Goal: Use online tool/utility

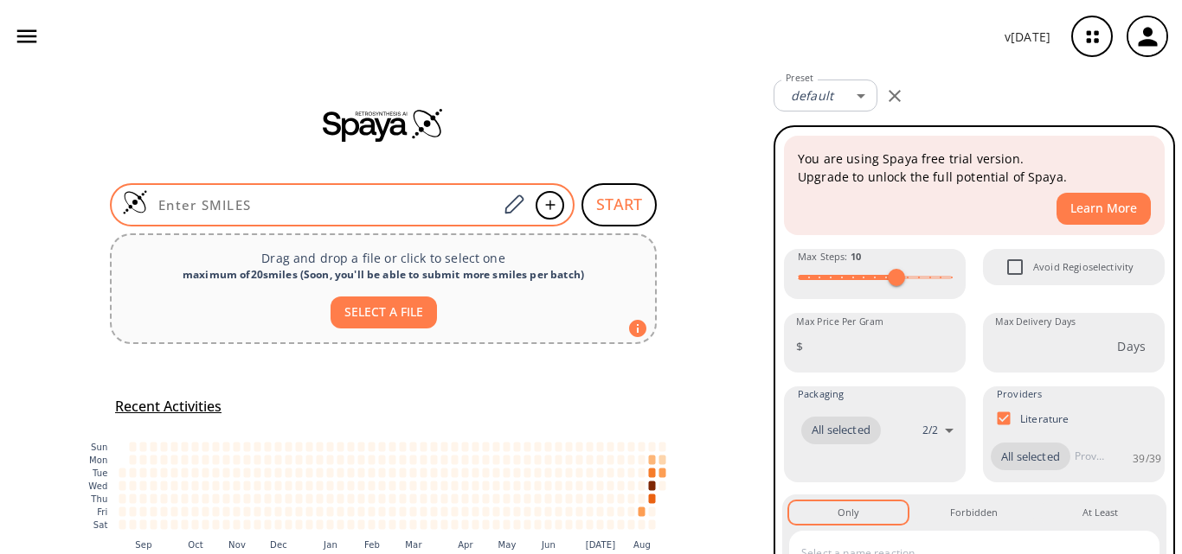
click at [361, 199] on input at bounding box center [322, 204] width 349 height 17
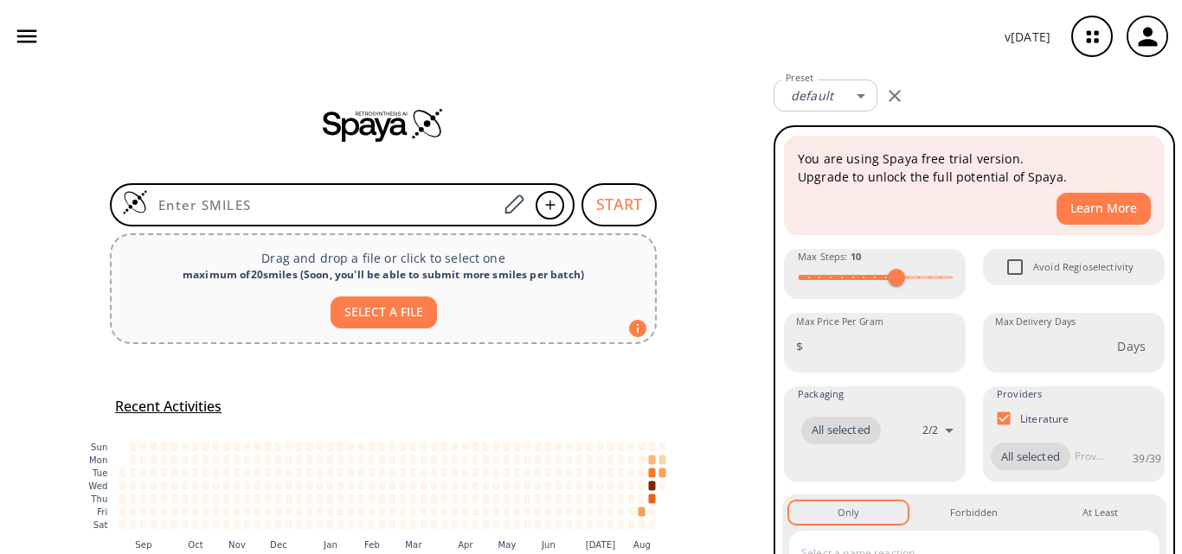
click at [0, 249] on div "START Drag and drop a file or click to select one maximum of 20 smiles ( Soon, …" at bounding box center [383, 353] width 766 height 561
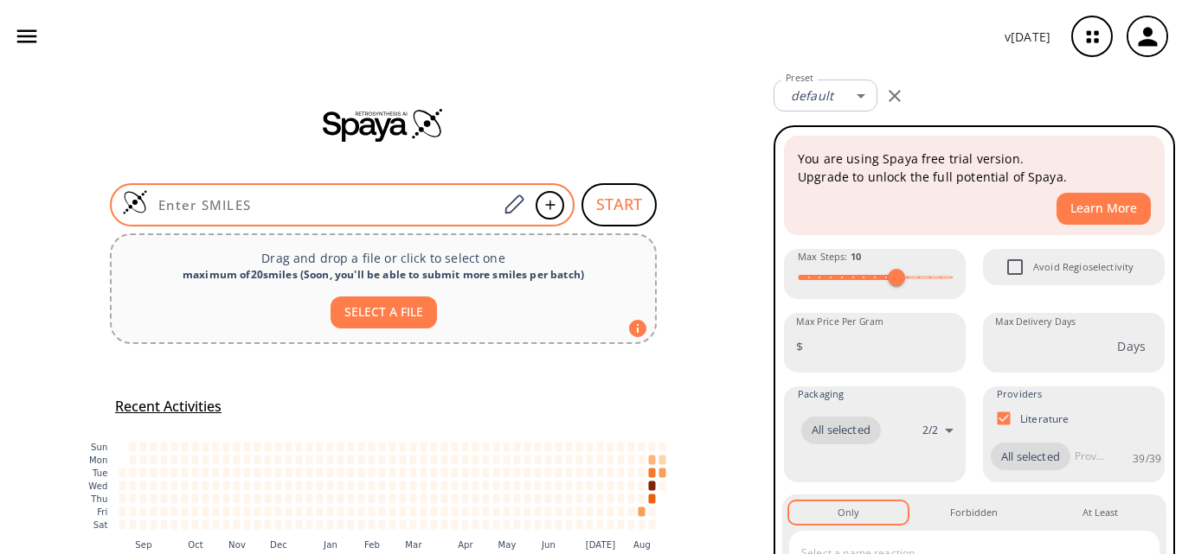
click at [258, 202] on input at bounding box center [322, 204] width 349 height 17
paste input "OC(C=C1)=CC=C1C2=C3N=C(OCCN4CCN(C(OC(C)(C)C)=O)CC4)C=CN3N=C2"
type input "OC(C=C1)=CC=C1C2=C3N=C(OCCN4CCN(C(OC(C)(C)C)=O)CC4)C=CN3N=C2"
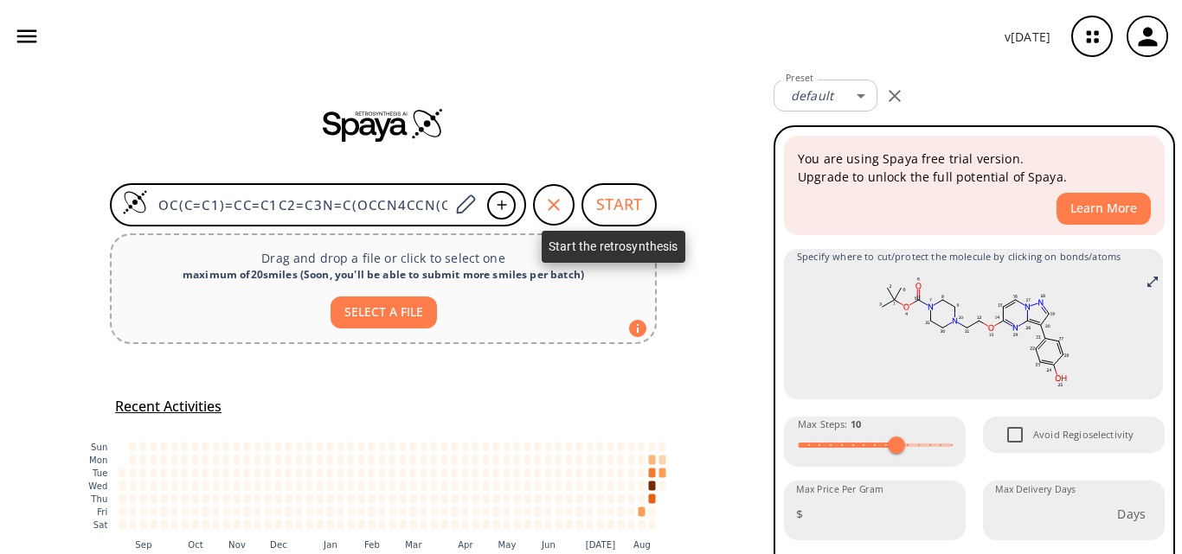
click at [608, 195] on button "START" at bounding box center [618, 204] width 75 height 43
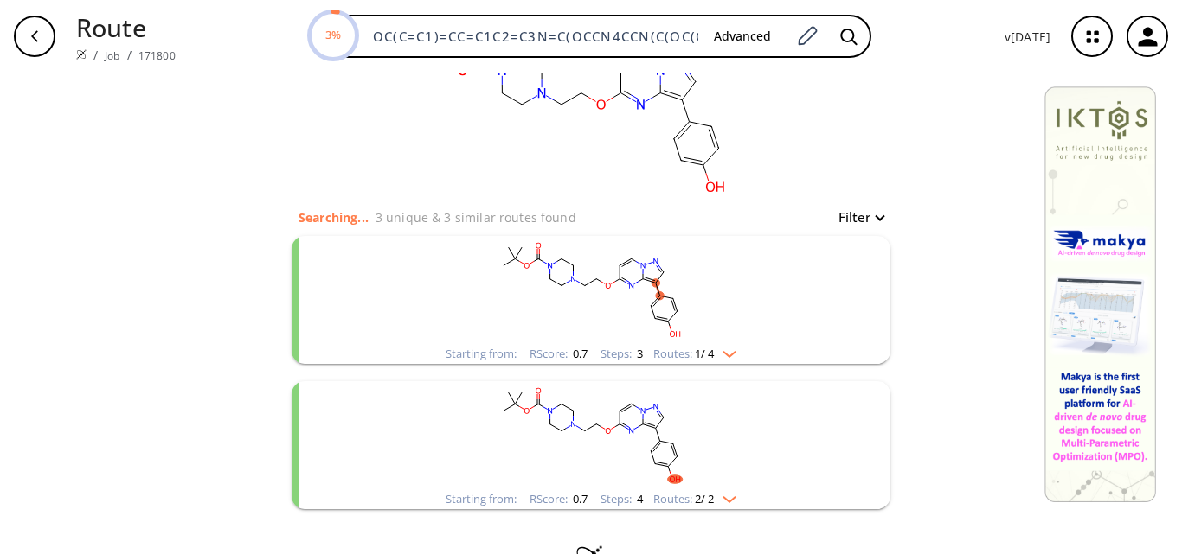
scroll to position [87, 0]
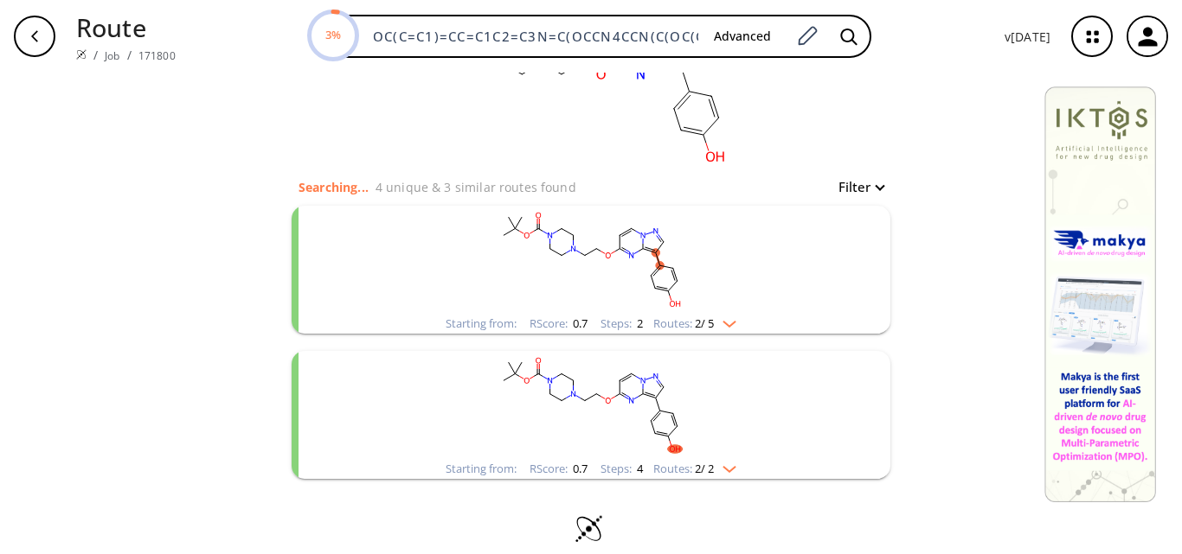
click at [664, 262] on rect "clusters" at bounding box center [591, 260] width 450 height 108
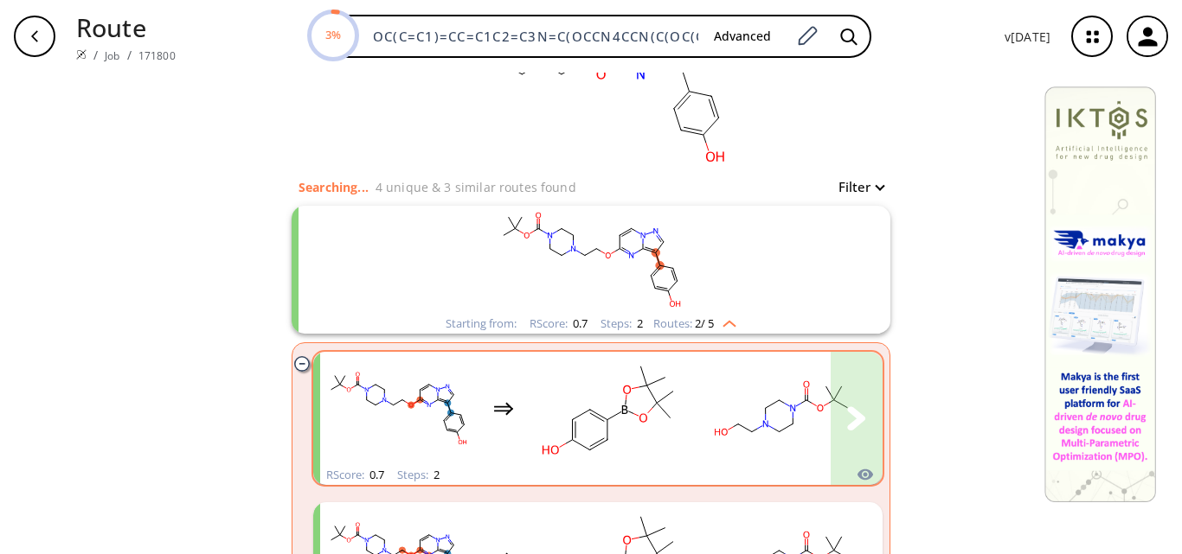
click at [673, 387] on rect "clusters" at bounding box center [609, 409] width 156 height 108
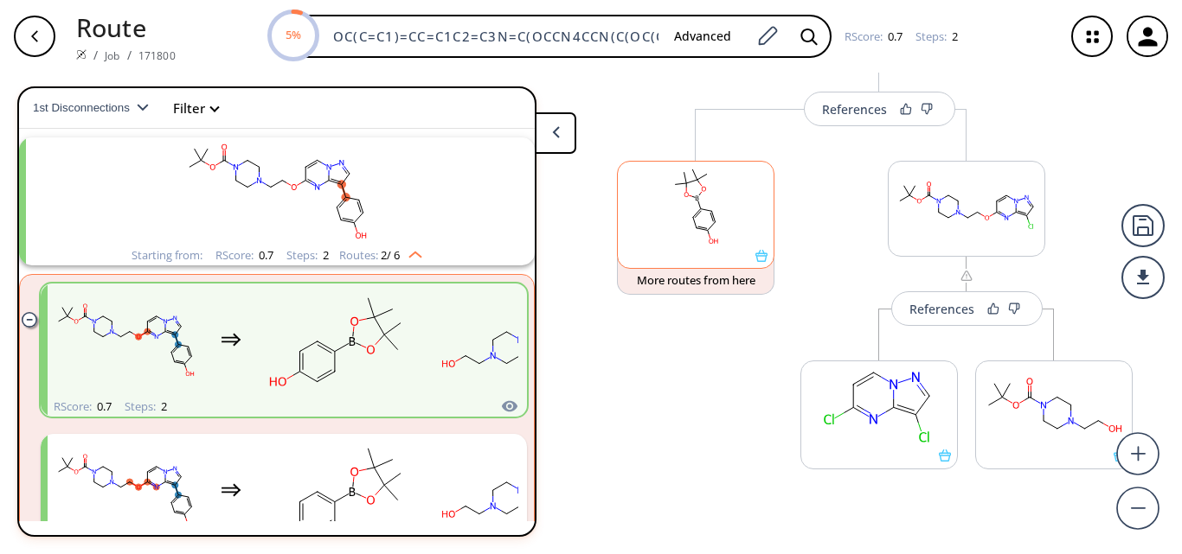
scroll to position [173, 0]
click at [939, 314] on div "References" at bounding box center [941, 308] width 65 height 11
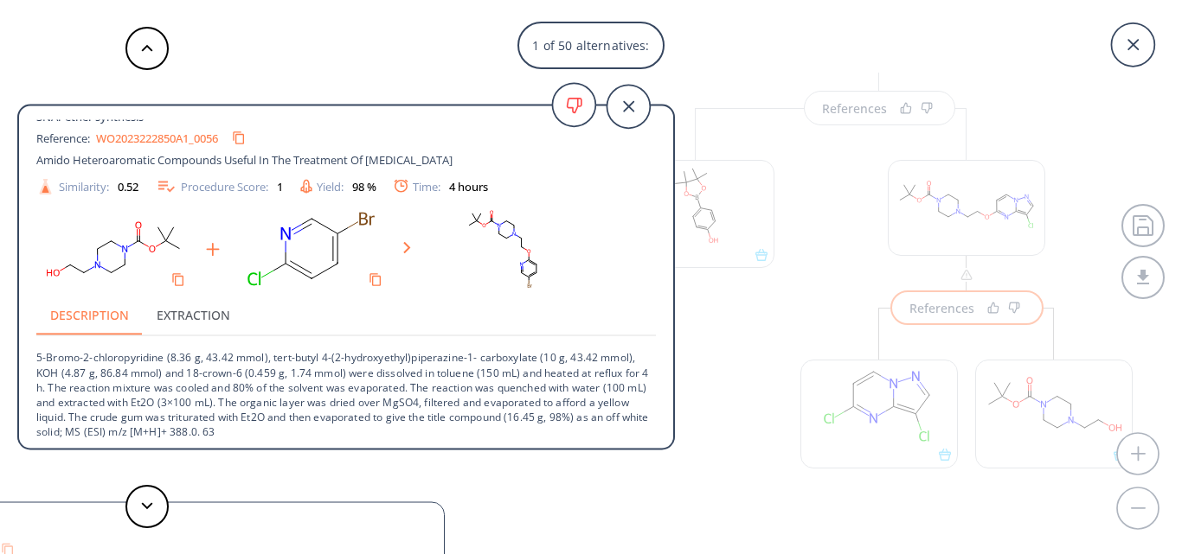
scroll to position [17, 0]
click at [620, 103] on icon at bounding box center [627, 106] width 43 height 43
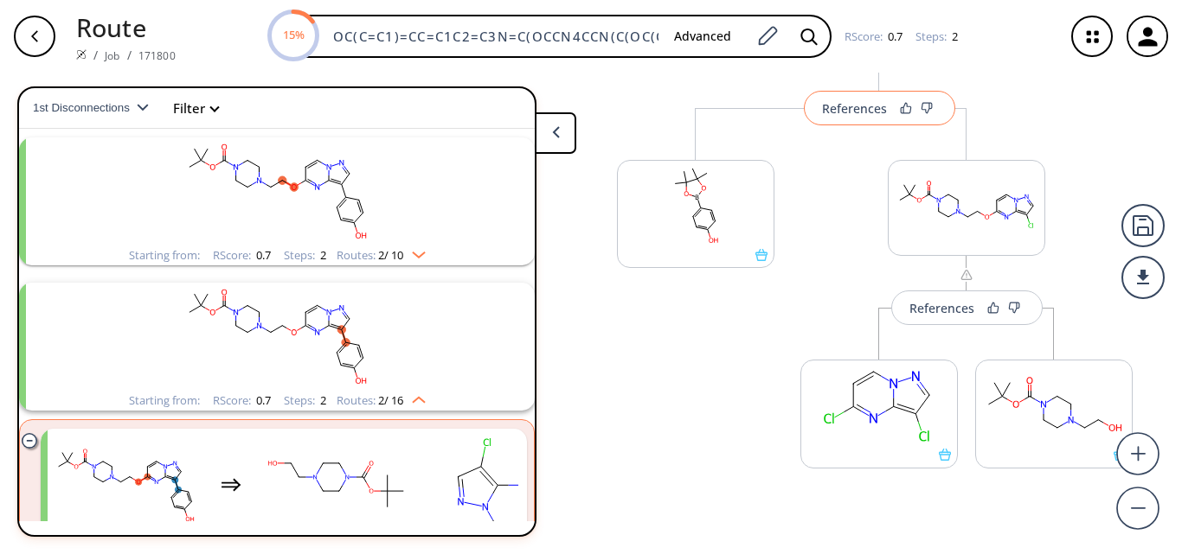
click at [835, 121] on button "References" at bounding box center [879, 108] width 151 height 35
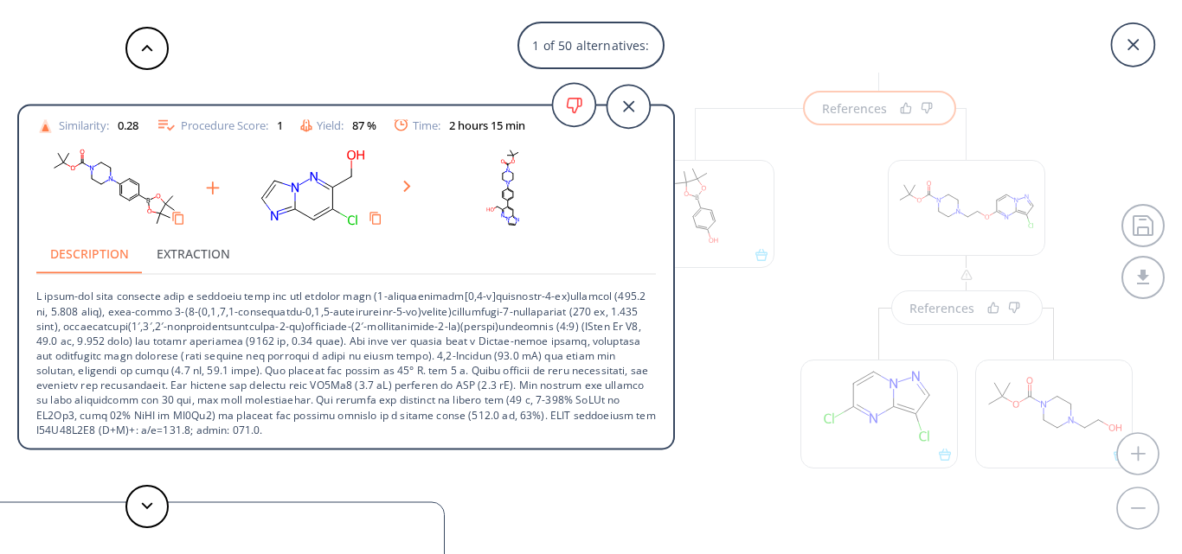
scroll to position [77, 0]
